Goal: Contribute content: Contribute content

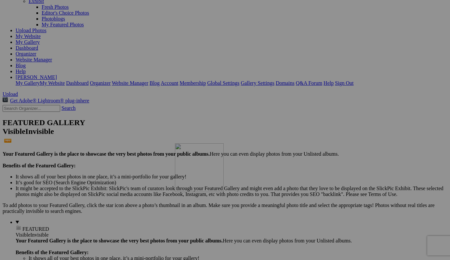
drag, startPoint x: 185, startPoint y: 141, endPoint x: 269, endPoint y: 201, distance: 102.9
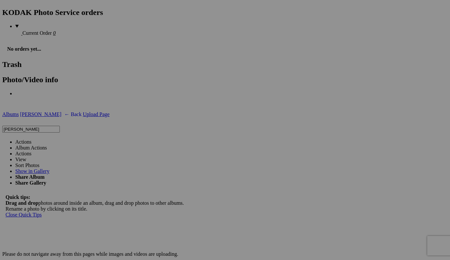
scroll to position [1160, 0]
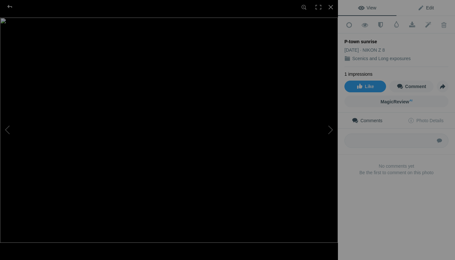
click at [426, 8] on span "Edit" at bounding box center [425, 7] width 16 height 5
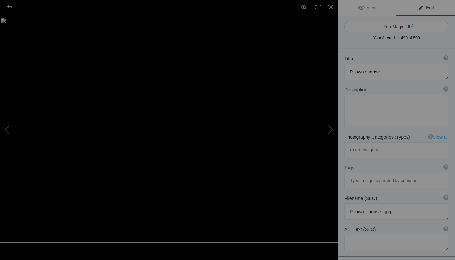
click at [401, 25] on button "Run MagicFill AI" at bounding box center [396, 27] width 104 height 12
type textarea "Stunning Sunrise Over P-Town Harbor"
type textarea "Experience the breathtaking beauty of a sunrise over P-Town Harbor, where vibra…"
type textarea "stunning-sunrise-over-p-town-harbor.jpg"
type textarea "A stunning sunrise over P-Town Harbor, featuring boats silhouetted against vibr…"
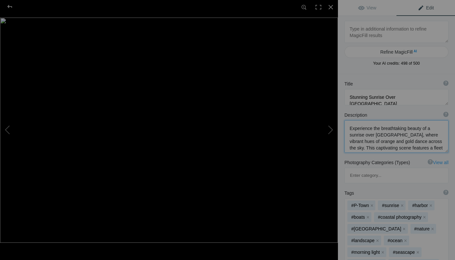
click at [378, 136] on textarea at bounding box center [396, 136] width 104 height 33
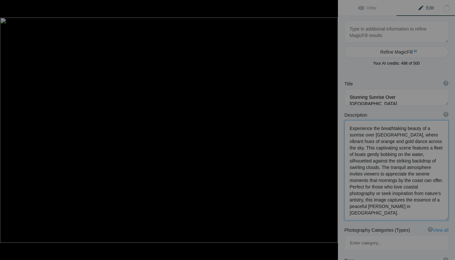
type textarea "Experience the breathtaking beauty of a sunrise over Provincetown Harbor, where…"
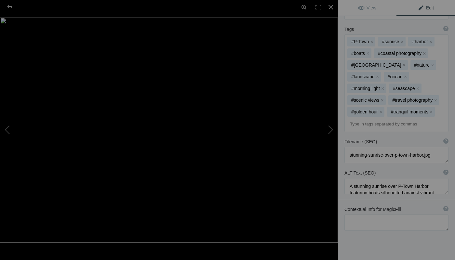
scroll to position [231, 0]
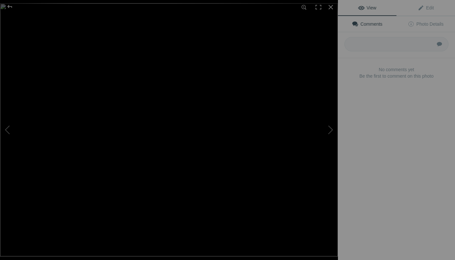
type input "Stunning Sunrise Over Provincetown Harbor on Cape Cod, MA by Boston Photographe…"
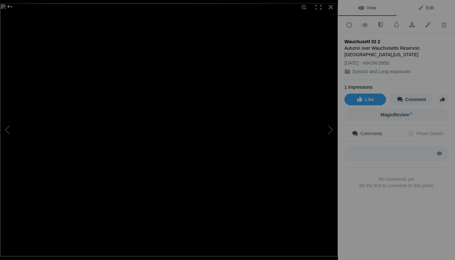
click at [424, 6] on span "Edit" at bounding box center [425, 7] width 16 height 5
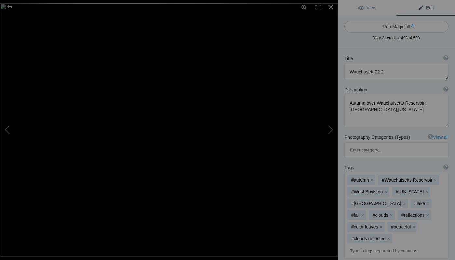
click at [396, 26] on button "Run MagicFill AI" at bounding box center [396, 27] width 104 height 12
type textarea "Stunning Autumn Reflections at Wachusett Reservoir, Massachusetts"
type textarea "Experience the breathtaking beauty of autumn at Wachusett Reservoir in West Boy…"
type textarea "wachusett-reservoir-autumn-reflections.jpg"
type textarea "Autumn landscape at Wachusett Reservoir in West Boylston, Massachusetts, featur…"
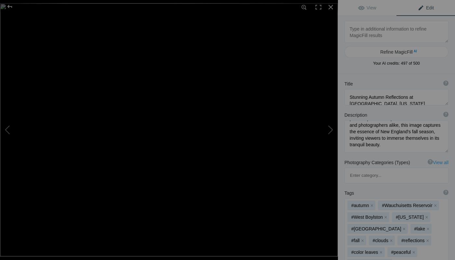
scroll to position [68, 0]
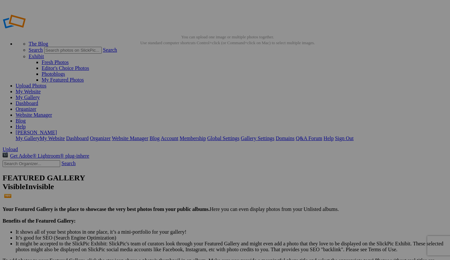
type input "Stunning Autumn Reflections at Wachusett Reservoir, Massachusetts by Boston pho…"
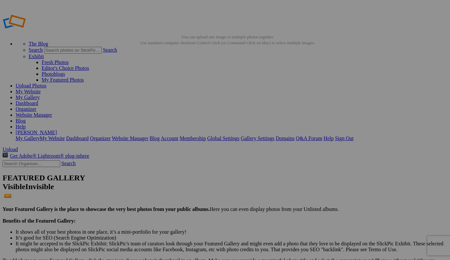
type input "[GEOGRAPHIC_DATA], Blue Hour at [GEOGRAPHIC_DATA], [GEOGRAPHIC_DATA] by Boston …"
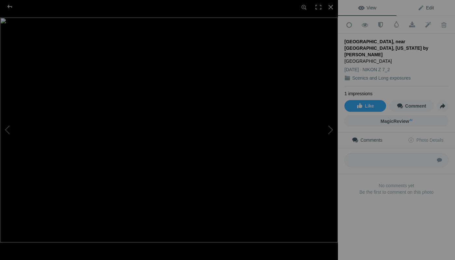
click at [423, 8] on span "Edit" at bounding box center [425, 7] width 16 height 5
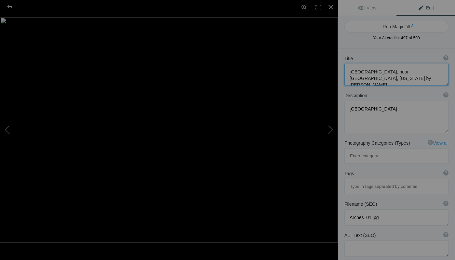
click at [348, 80] on textarea at bounding box center [396, 75] width 104 height 22
click at [364, 79] on textarea at bounding box center [396, 75] width 104 height 22
click at [403, 26] on button "Run MagicFill AI" at bounding box center [396, 27] width 104 height 12
type textarea "Stunning Rock Formations at Arches National Park, Utah"
type textarea "Discover the breathtaking beauty of Arches National Park in Utah, where nature’…"
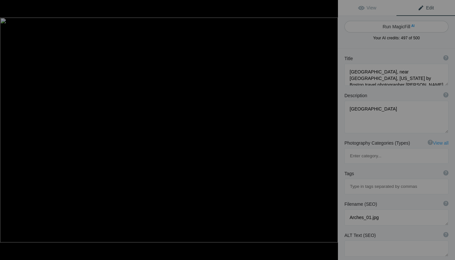
type textarea "arches-national-park-rock-formations.jpg"
type textarea "Rock formations at Arches National Park in Utah, featuring Balanced Rock agains…"
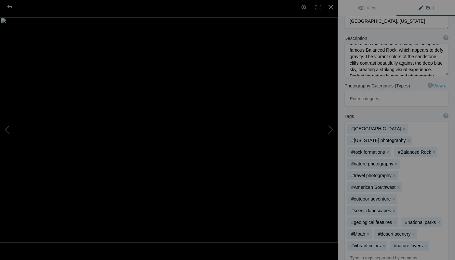
scroll to position [81, 0]
click at [373, 254] on input at bounding box center [396, 260] width 97 height 12
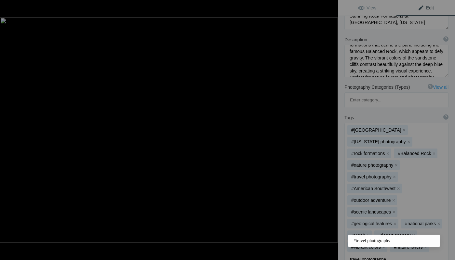
type input "travel photographer"
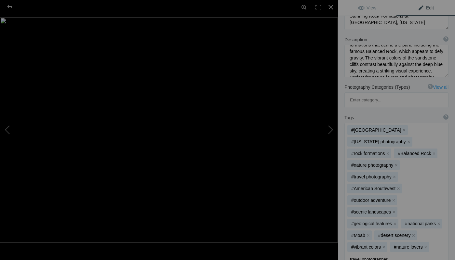
click at [409, 254] on input "travel photographer" at bounding box center [396, 260] width 97 height 12
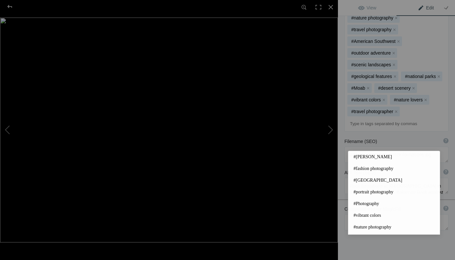
scroll to position [228, 0]
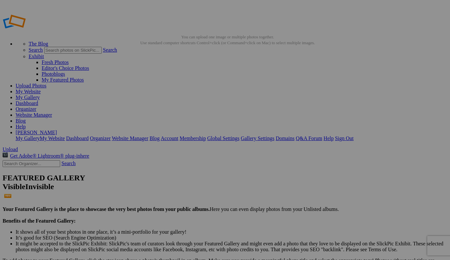
type input "Stunning Rock Formations at [GEOGRAPHIC_DATA], [US_STATE] by Boston travel phot…"
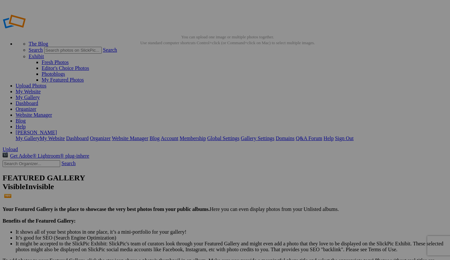
type input "Stunning Autumn Reflections at Wachusett Reservoir, Massachusetts by Boston tra…"
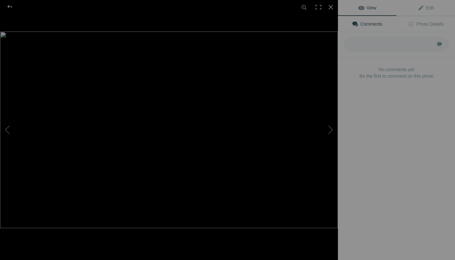
type input "Stunning Sunrise Over Provincetown Harbor on Cape Cod, MA by Boston travel phot…"
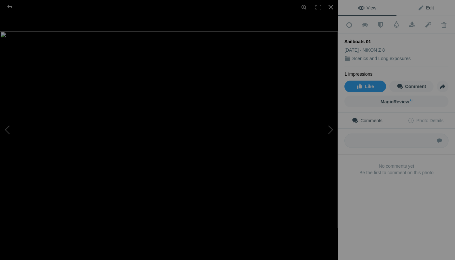
click at [423, 8] on span "Edit" at bounding box center [425, 7] width 16 height 5
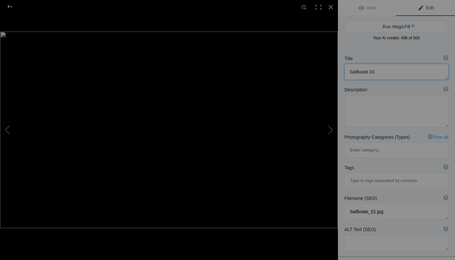
click at [376, 72] on textarea at bounding box center [396, 72] width 104 height 16
click at [401, 25] on button "Run MagicFill AI" at bounding box center [396, 27] width 104 height 12
type textarea "Vibrant Sailboats Gliding on the Charles River"
type textarea "Experience the serene beauty of sailboats gracefully navigating the Charles Riv…"
type textarea "vibrant-sailboats-charles-river.jpg"
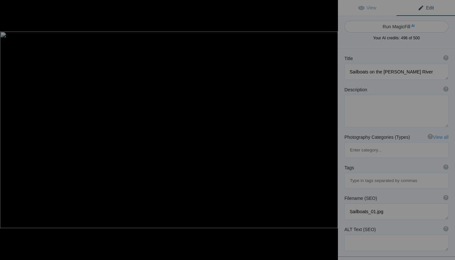
type textarea "Aerial view of colorful sailboats sailing on the calm waters of the Charles Riv…"
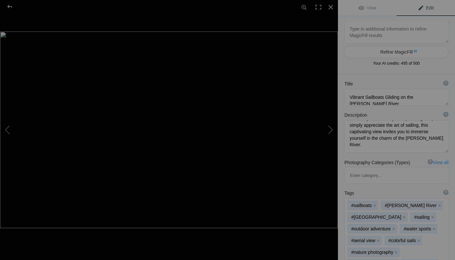
scroll to position [88, 0]
click at [379, 146] on textarea at bounding box center [396, 136] width 104 height 33
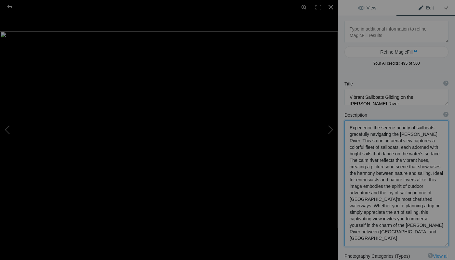
scroll to position [1, 0]
type textarea "Experience the serene beauty of sailboats gracefully navigating the Charles Riv…"
click at [364, 98] on textarea at bounding box center [396, 97] width 104 height 16
click at [412, 98] on textarea at bounding box center [396, 97] width 104 height 16
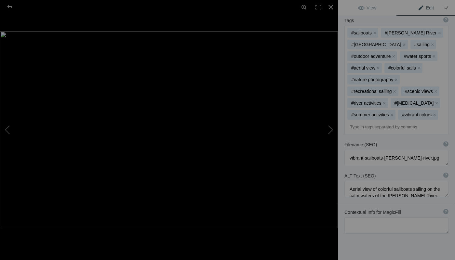
scroll to position [269, 0]
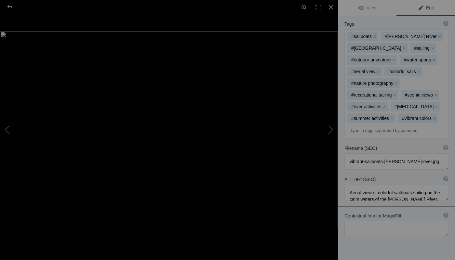
type textarea "Sailboats on the Charles River between Boston and Cambridge, MA"
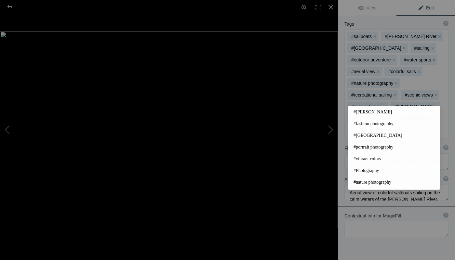
click at [363, 125] on input at bounding box center [396, 131] width 97 height 12
type input "travel"
click at [377, 111] on span "#travel photography" at bounding box center [393, 112] width 81 height 7
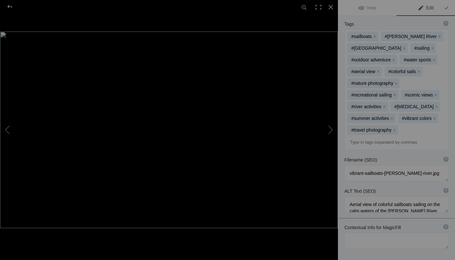
click at [355, 137] on input at bounding box center [396, 143] width 97 height 12
type input "MIT Sailing"
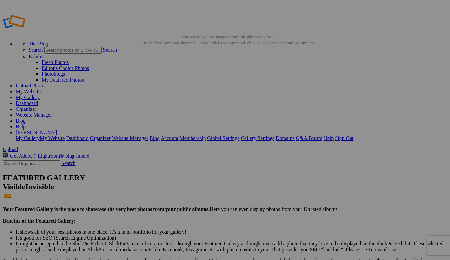
drag, startPoint x: 246, startPoint y: 209, endPoint x: 278, endPoint y: 220, distance: 33.8
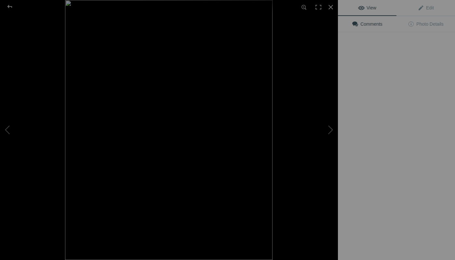
type input "Sailboats on the Charles River between Boston and Cambridge, MA by Boston trave…"
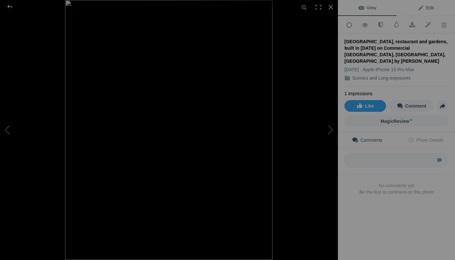
click at [426, 8] on span "Edit" at bounding box center [425, 7] width 16 height 5
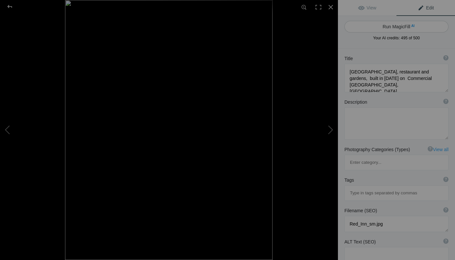
click at [394, 26] on button "Run MagicFill AI" at bounding box center [396, 27] width 104 height 12
type textarea "Charming Red Inn Restaurant and Gardens in Provincetown, Cape Cod"
type textarea "Discover the enchanting Red Inn, a historic restaurant and gardens established …"
type textarea "red-inn-restaurant-gardens-provincetown-cape-cod.jpg"
type textarea "Historic Red Inn restaurant and gardens in Provincetown, Cape Cod, featuring vi…"
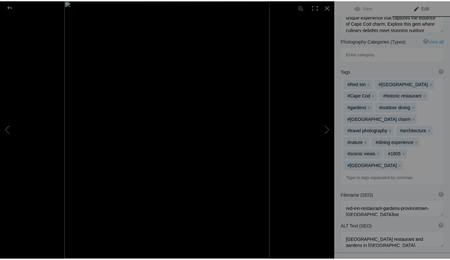
scroll to position [126, 0]
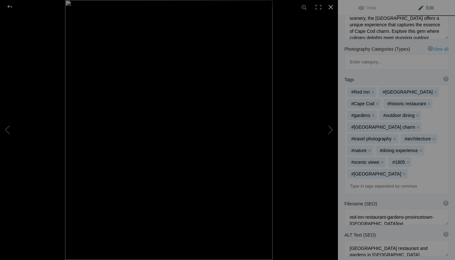
click at [328, 6] on div at bounding box center [330, 7] width 14 height 14
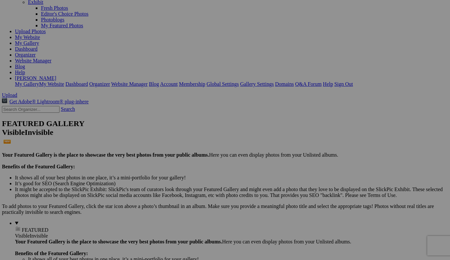
scroll to position [54, 0]
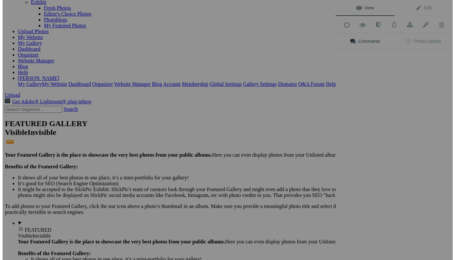
scroll to position [0, 0]
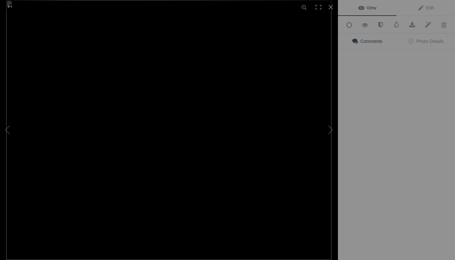
type input "Red Inn,, built in 1805 on Commercial St. Provincetown, Cape Cod, MA by Boston …"
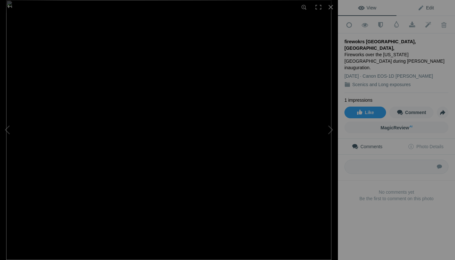
click at [425, 5] on link "Edit" at bounding box center [425, 8] width 59 height 16
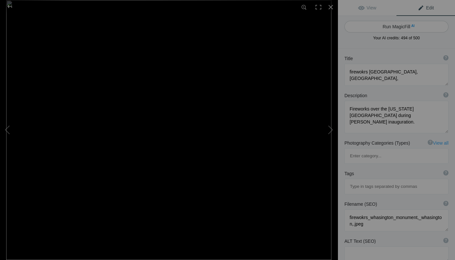
click at [399, 28] on button "Run MagicFill AI" at bounding box center [396, 27] width 104 height 12
type textarea "Spectacular Fireworks Display Over the Washington Monument"
type textarea "Experience the breathtaking sight of fireworks illuminating the night sky over …"
type textarea "fireworks-washington-monument-inauguration.jpg"
type textarea "Fireworks bursting over the Washington Monument during an inauguration ceremony…"
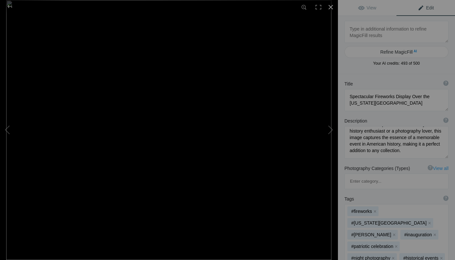
click at [328, 6] on div at bounding box center [330, 7] width 14 height 14
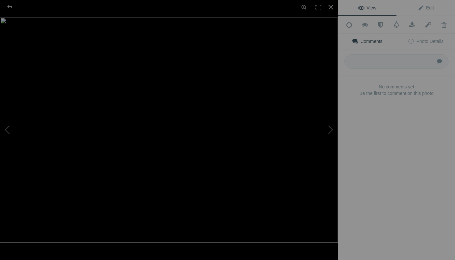
type input "Fireworks over Whasington Monument, Washington, DC by Boston travel photographe…"
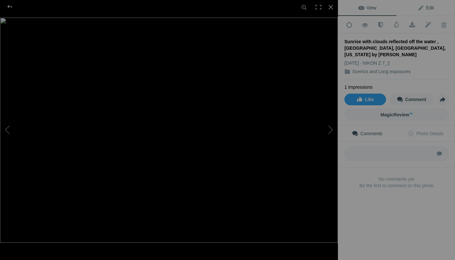
click at [427, 8] on span "Edit" at bounding box center [425, 7] width 16 height 5
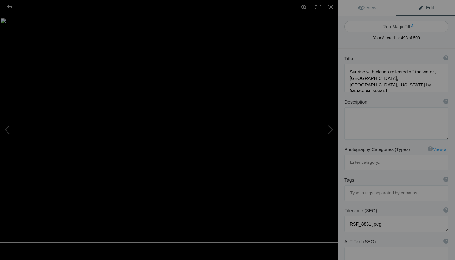
click at [394, 26] on button "Run MagicFill AI" at bounding box center [396, 27] width 104 height 12
type textarea "Stunning Sunrise Over Provincetown Harbor, Cape Cod, Massachusetts"
type textarea "Experience the breathtaking beauty of a sunrise at Provincetown Harbor, Cape Co…"
type textarea "provincetown-harbor-sunrise.jpg"
type textarea "Sunrise over Provincetown Harbor in Cape Cod, Massachusetts, with colorful clou…"
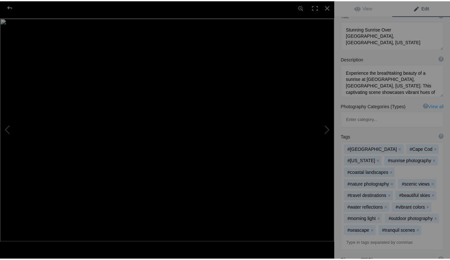
scroll to position [101, 0]
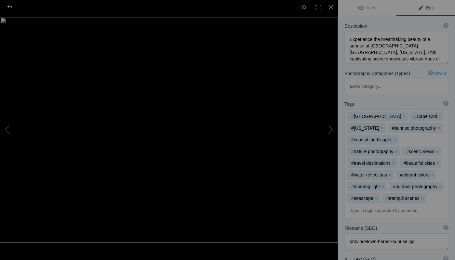
click at [351, 205] on input at bounding box center [396, 211] width 97 height 12
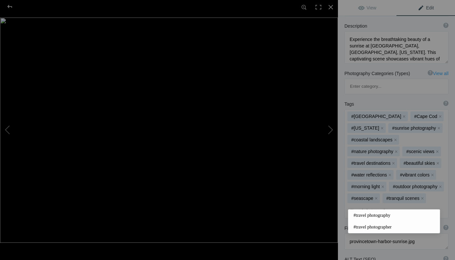
type input "#travel photography"
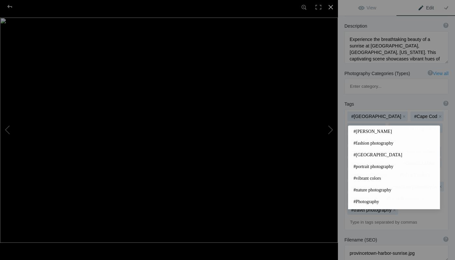
click at [331, 7] on div at bounding box center [330, 7] width 14 height 14
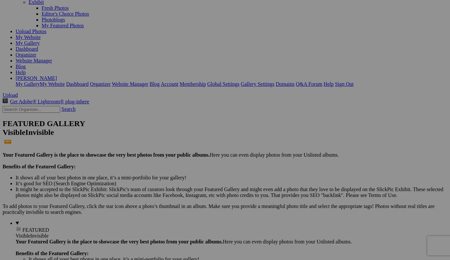
type input "Sunrise with clouds reflected off the water , Provincetown Harbor, Cape Cod, MA…"
